Goal: Transaction & Acquisition: Book appointment/travel/reservation

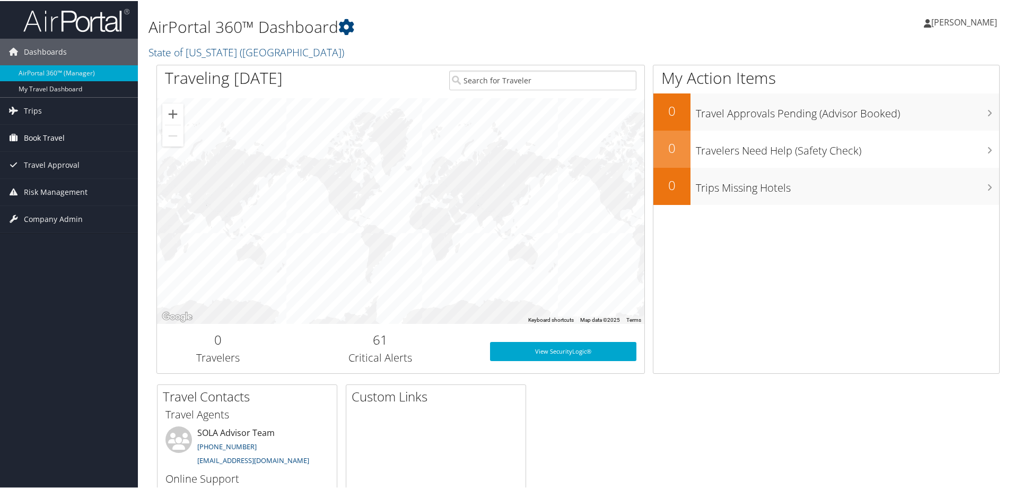
click at [44, 135] on span "Book Travel" at bounding box center [44, 137] width 41 height 27
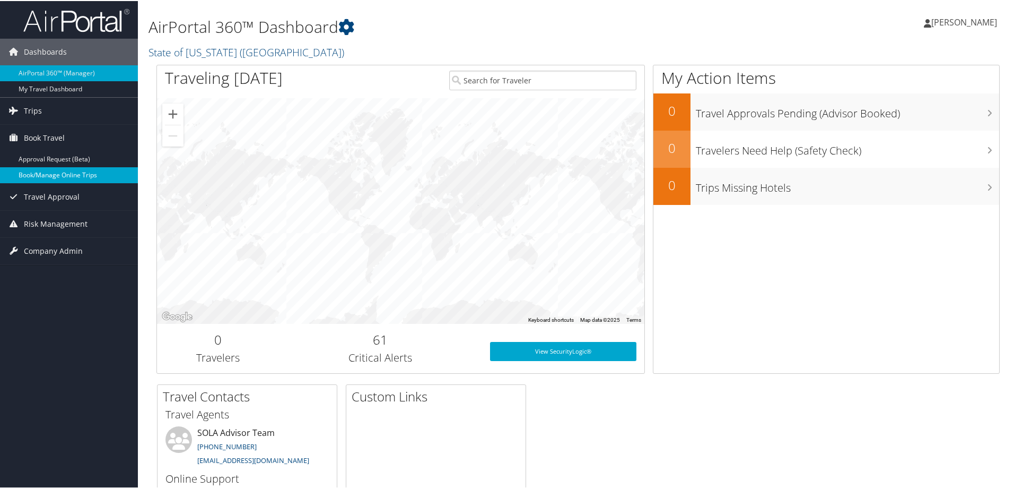
click at [47, 168] on link "Book/Manage Online Trips" at bounding box center [69, 174] width 138 height 16
